Goal: Navigation & Orientation: Go to known website

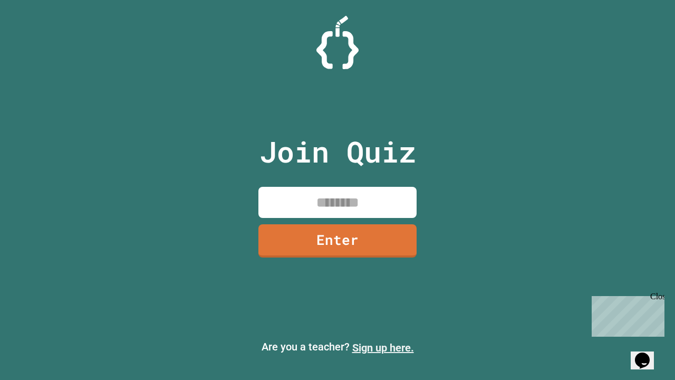
click at [383, 348] on link "Sign up here." at bounding box center [383, 347] width 62 height 13
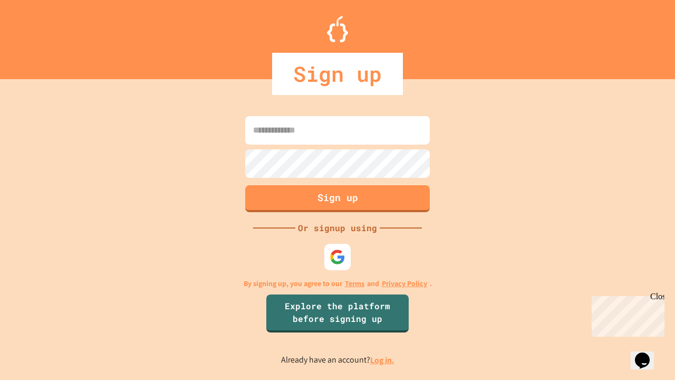
click at [383, 360] on link "Log in." at bounding box center [382, 359] width 24 height 11
